Goal: Find specific page/section: Find specific page/section

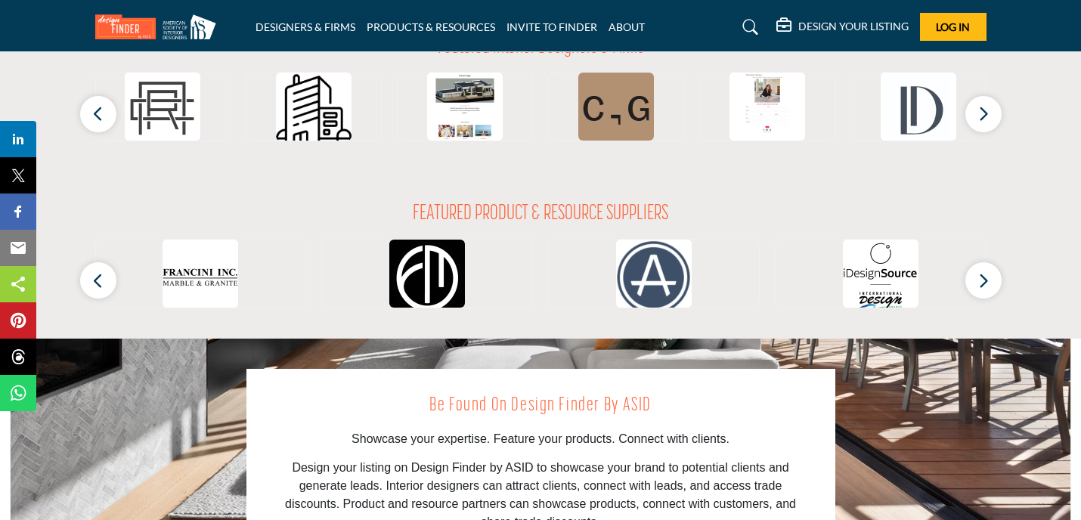
scroll to position [1435, 0]
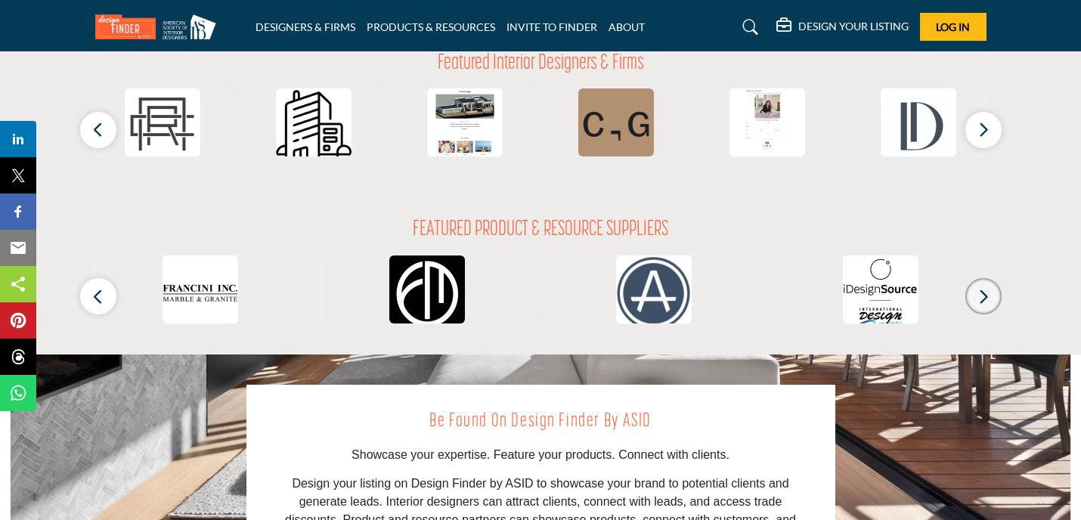
click at [977, 296] on button "button" at bounding box center [984, 296] width 36 height 36
click at [991, 137] on button "button" at bounding box center [984, 130] width 36 height 36
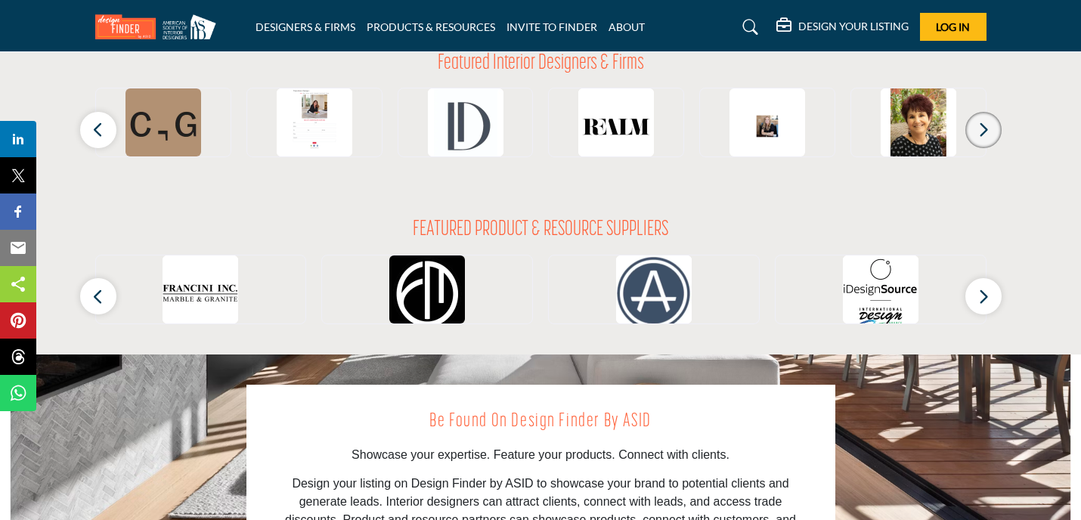
click at [991, 137] on button "button" at bounding box center [984, 130] width 36 height 36
click at [985, 129] on icon "button" at bounding box center [984, 129] width 12 height 19
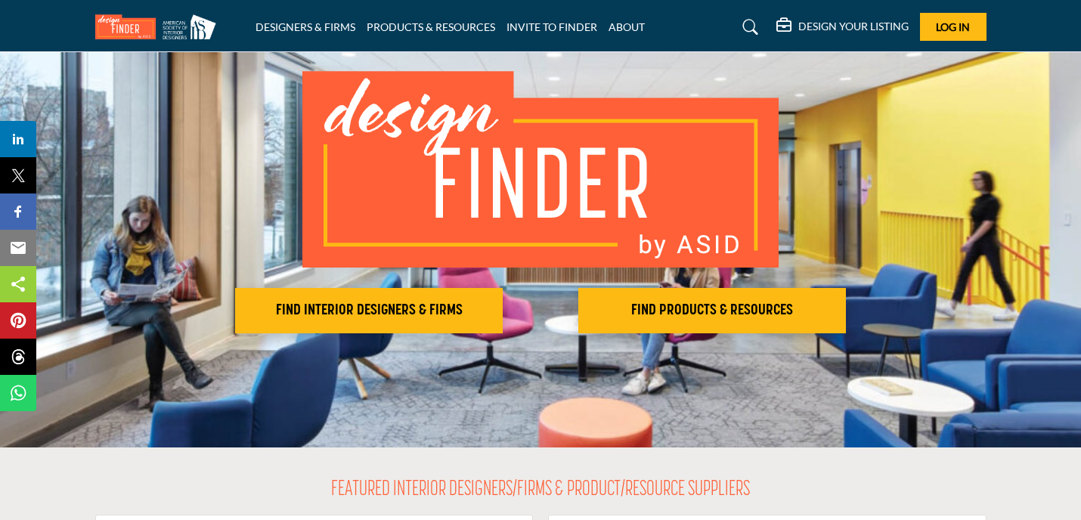
scroll to position [130, 0]
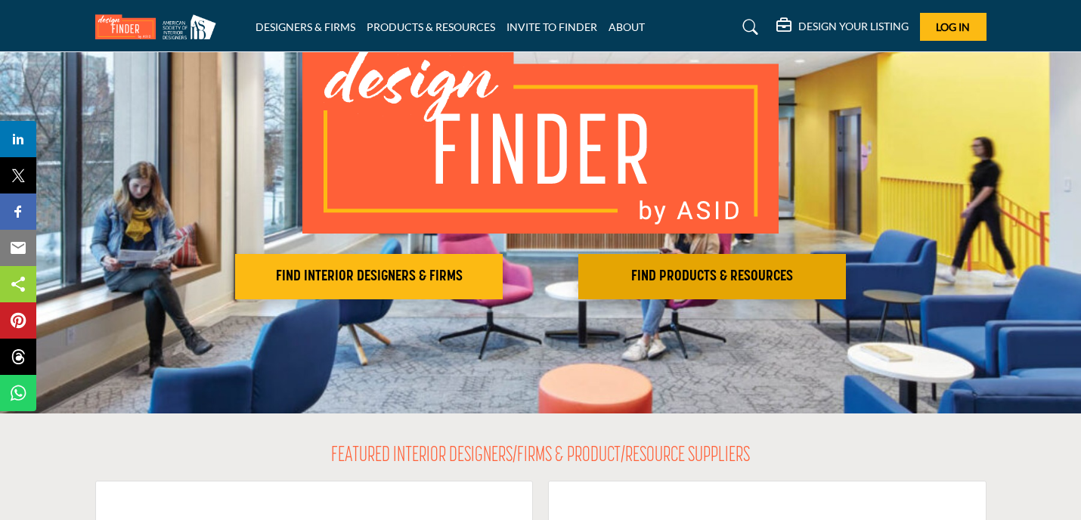
click at [503, 287] on button "FIND PRODUCTS & RESOURCES Find the products and resources to make your project …" at bounding box center [369, 276] width 268 height 45
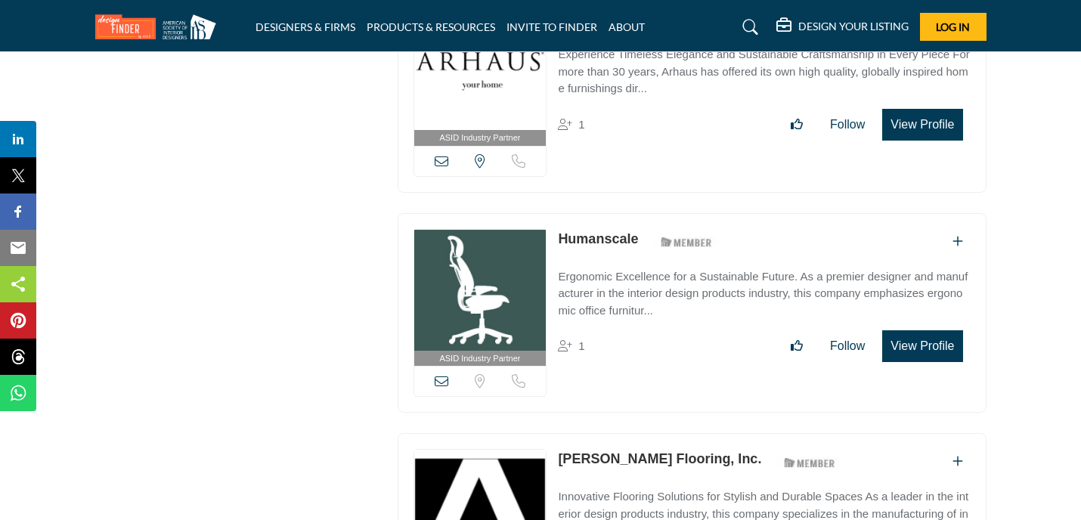
scroll to position [21236, 0]
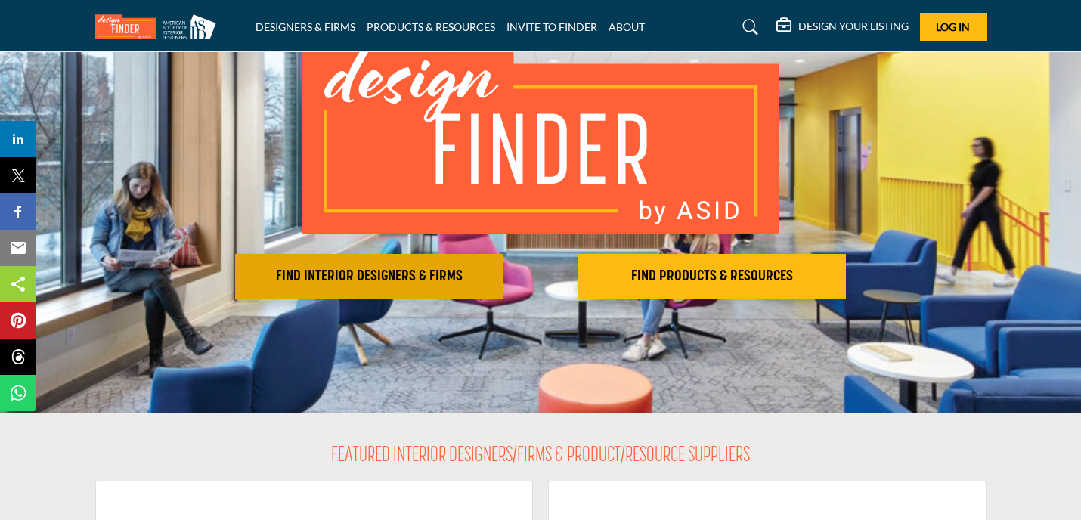
click at [421, 276] on h2 "FIND INTERIOR DESIGNERS & FIRMS" at bounding box center [369, 277] width 259 height 18
